Goal: Information Seeking & Learning: Find specific fact

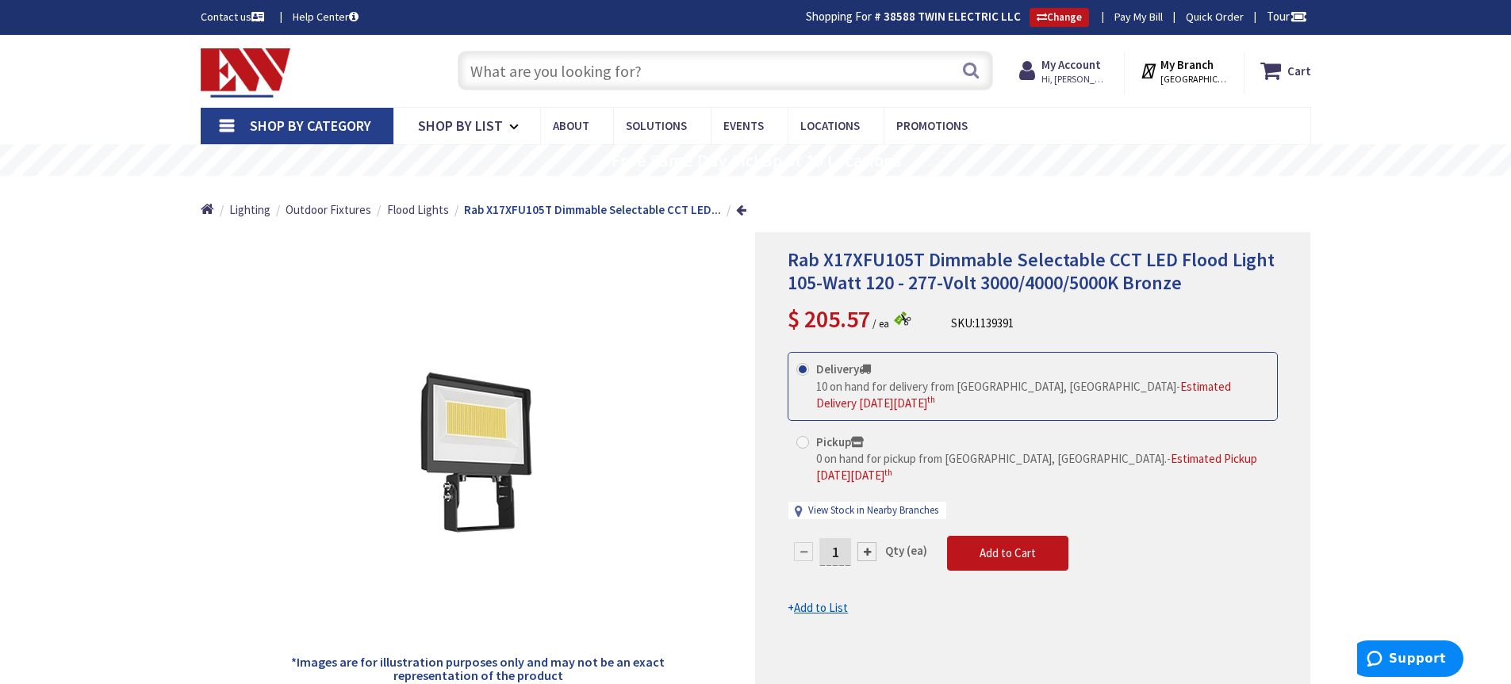
click at [480, 61] on input "text" at bounding box center [725, 71] width 535 height 40
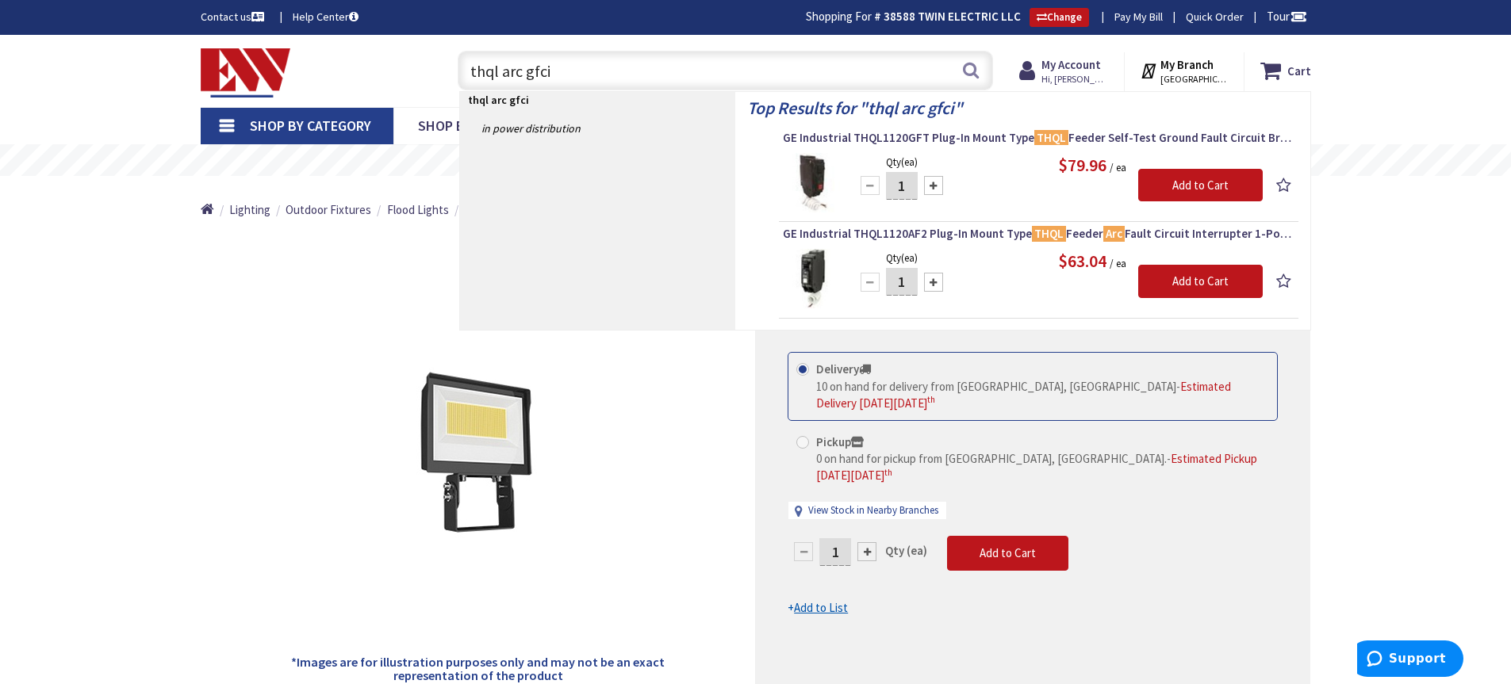
click at [524, 71] on input "thql arc gfci" at bounding box center [725, 71] width 535 height 40
click at [645, 68] on input "thql arc-fault gfci" at bounding box center [725, 71] width 535 height 40
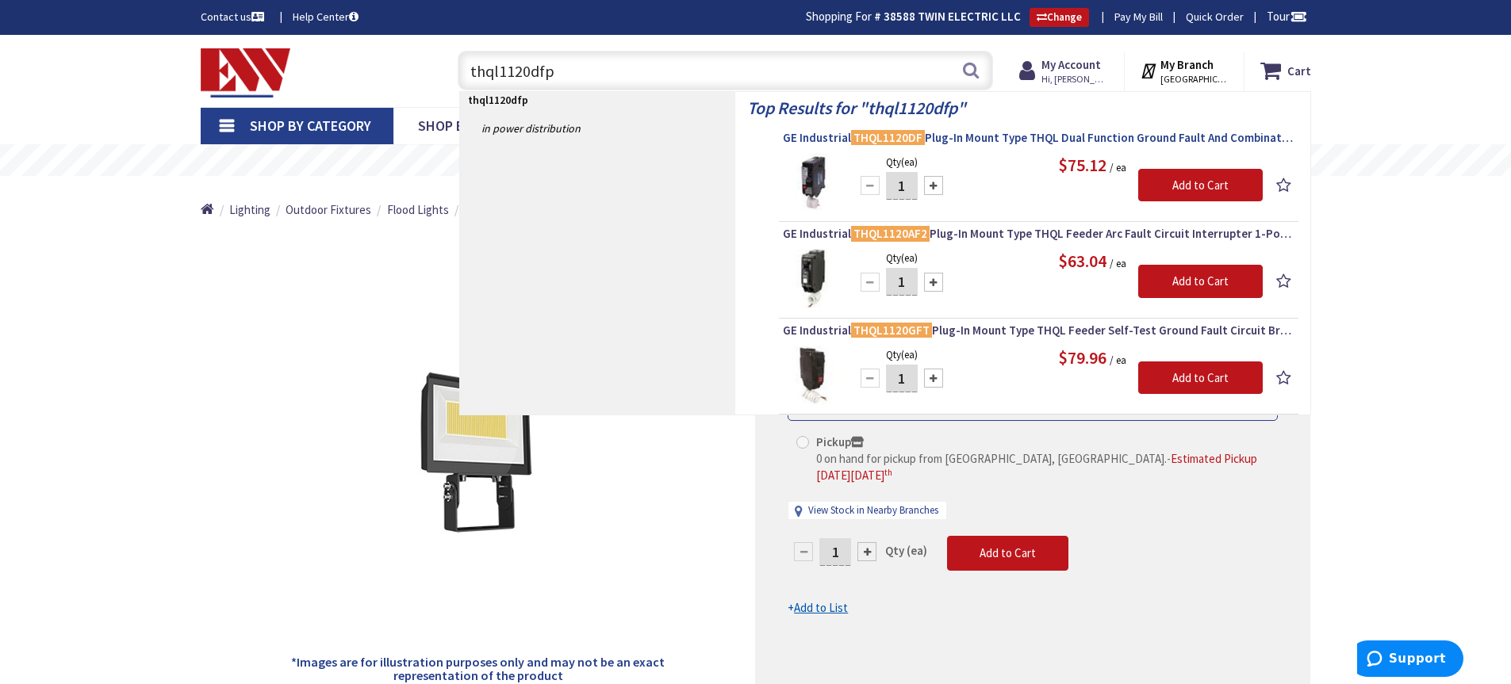
type input "thql1120dfp"
click at [1005, 138] on span "GE Industrial THQL1120DF Plug-In Mount Type THQL Dual Function Ground Fault And…" at bounding box center [1038, 138] width 511 height 16
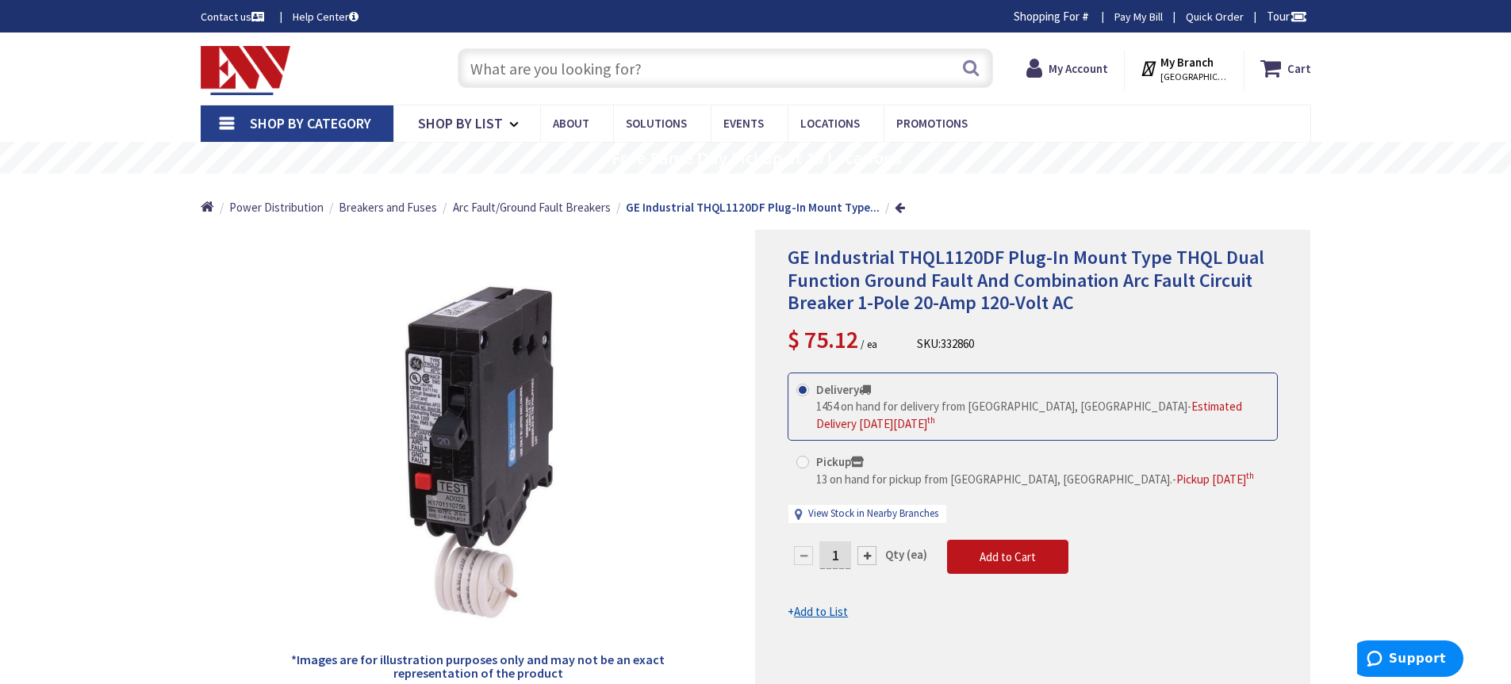
type input "[GEOGRAPHIC_DATA], [GEOGRAPHIC_DATA]"
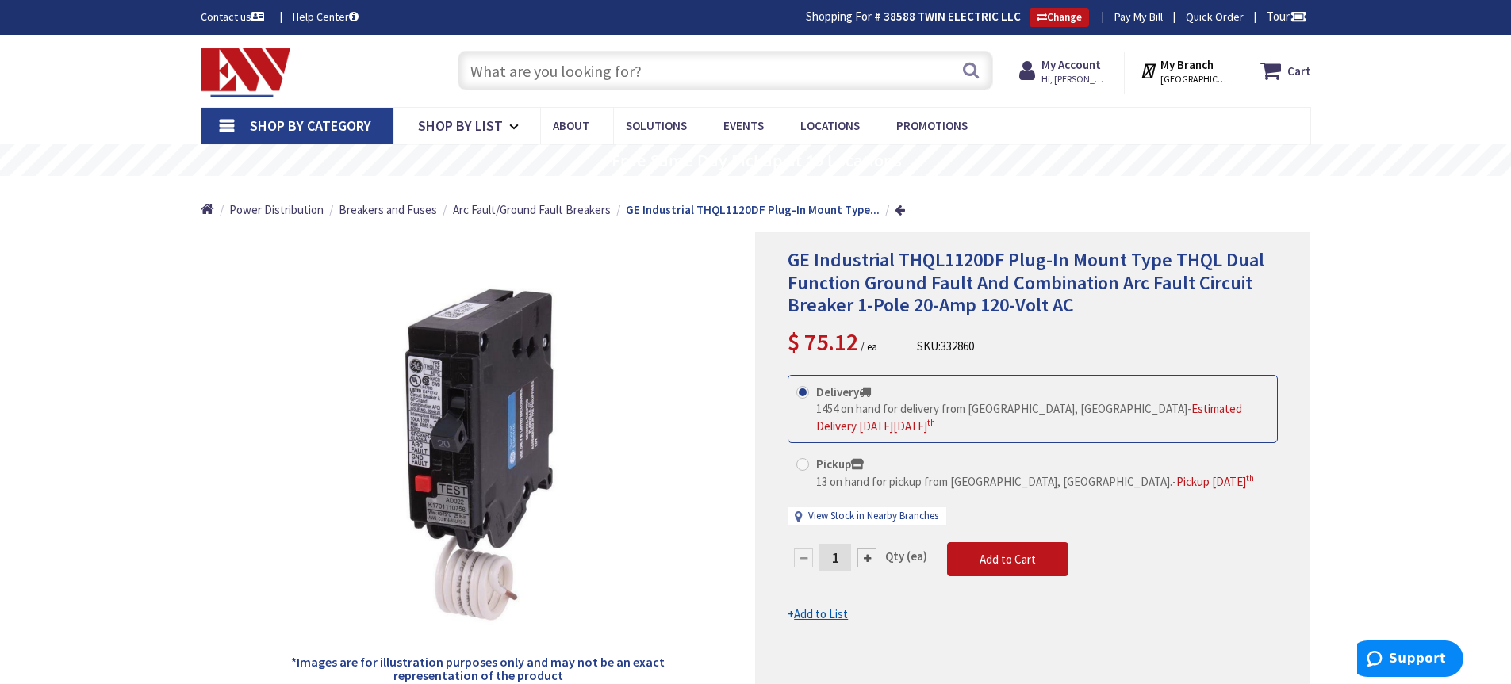
click at [501, 78] on input "text" at bounding box center [725, 71] width 535 height 40
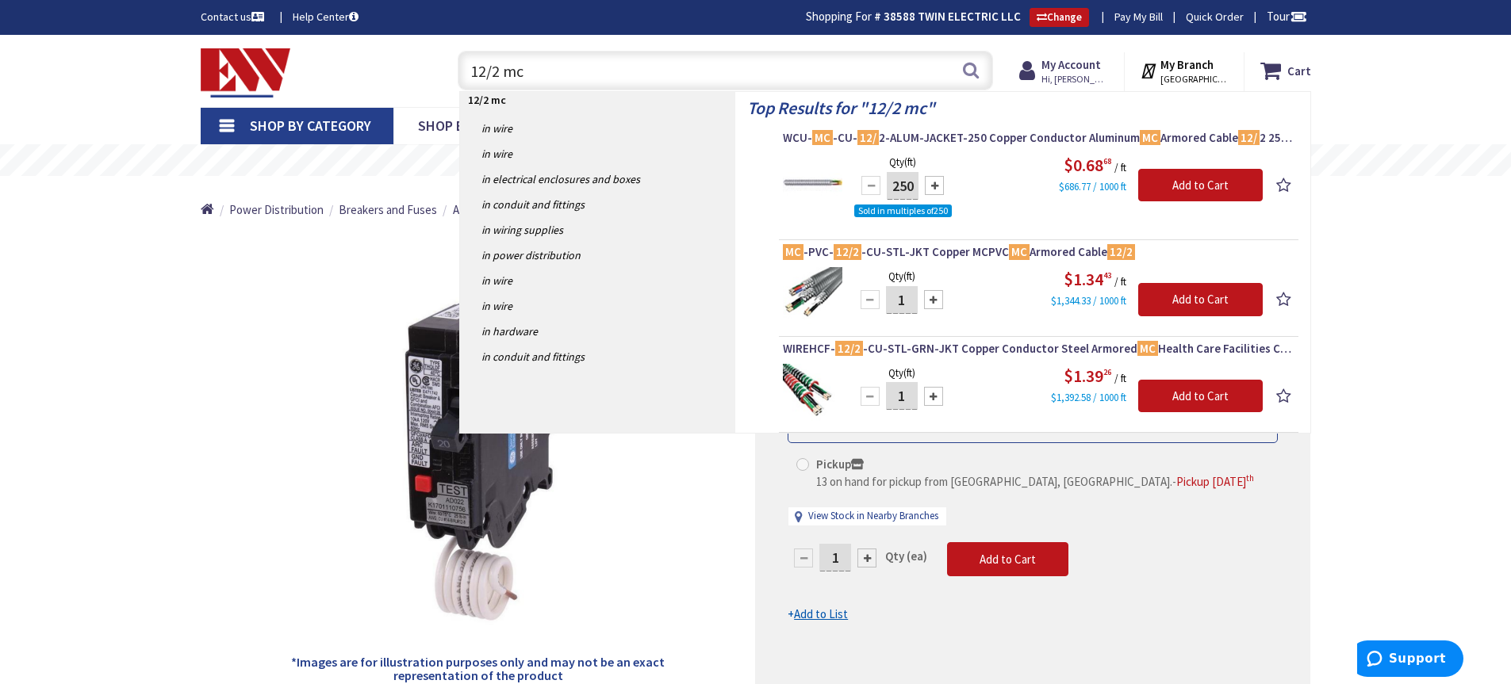
type input "12/2 mc"
